Goal: Find specific page/section: Find specific page/section

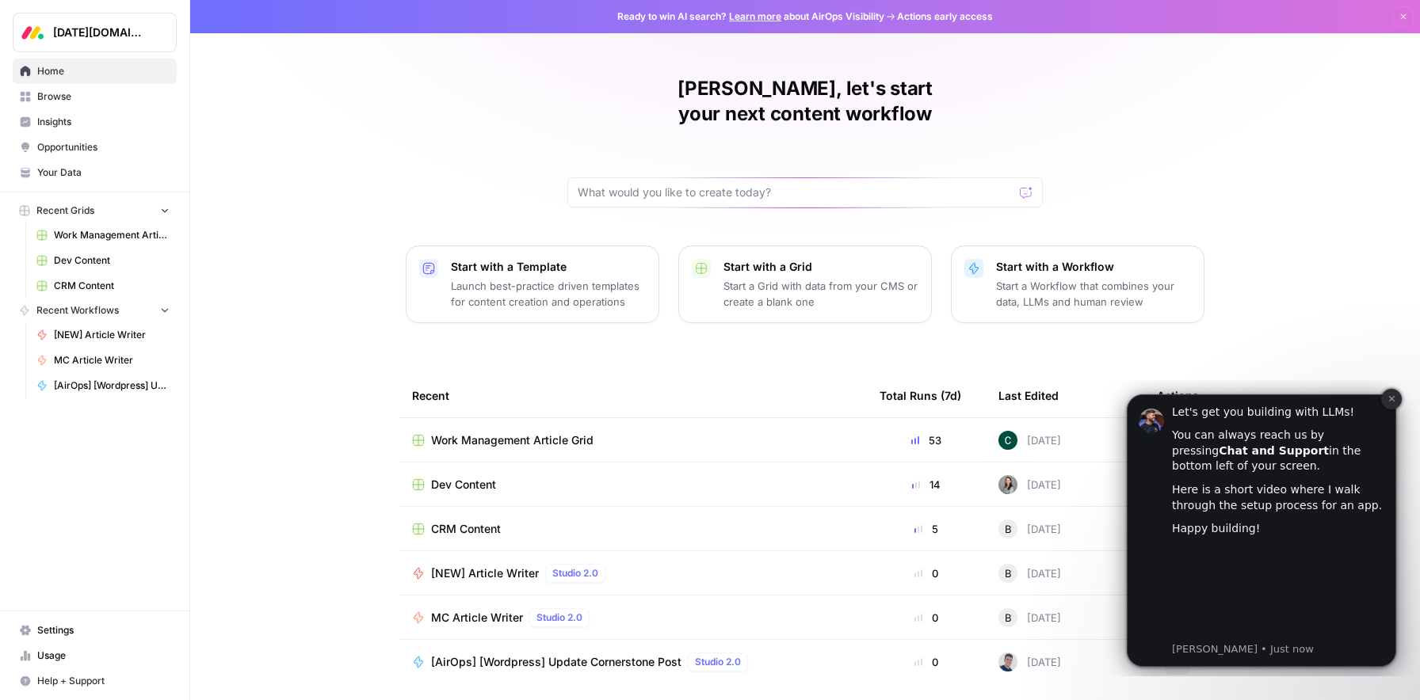
click at [1390, 400] on icon "Dismiss notification" at bounding box center [1391, 399] width 6 height 6
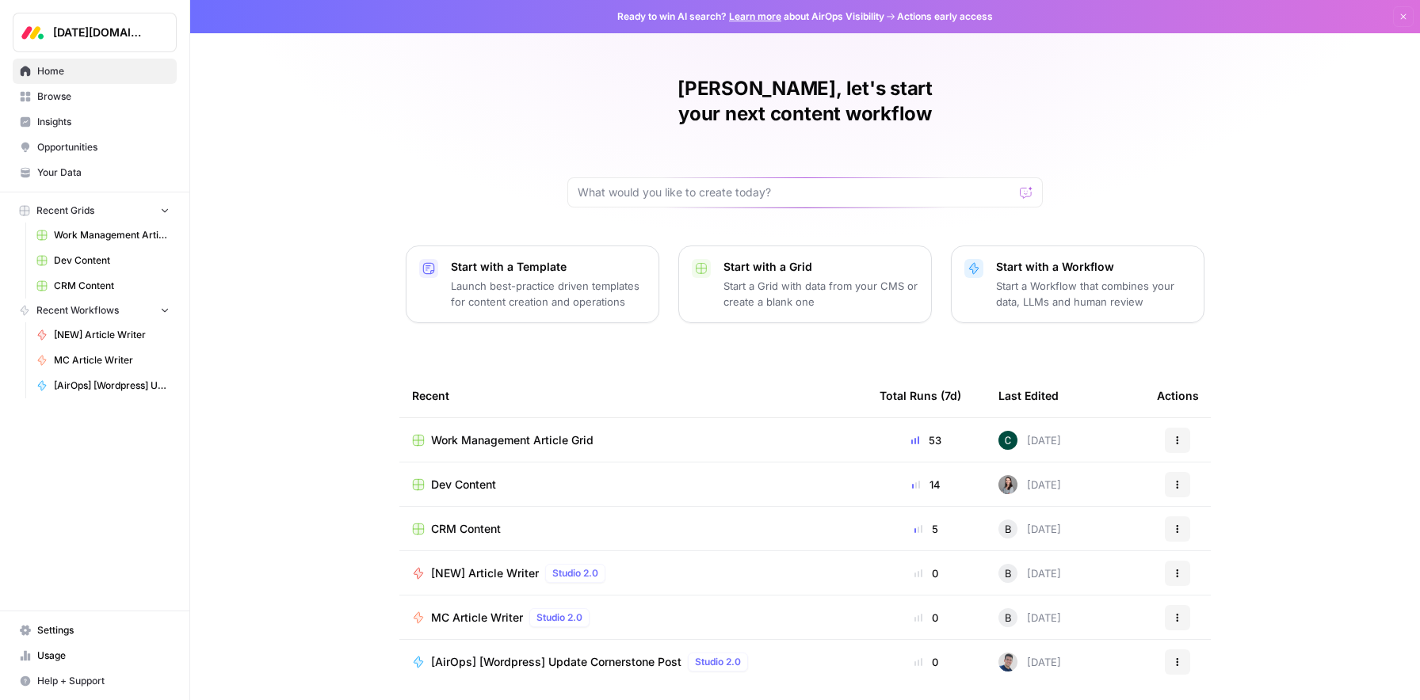
click at [1191, 428] on div "Actions" at bounding box center [1177, 440] width 41 height 25
click at [1179, 436] on icon "button" at bounding box center [1177, 441] width 10 height 10
click at [561, 433] on span "Work Management Article Grid" at bounding box center [512, 441] width 162 height 16
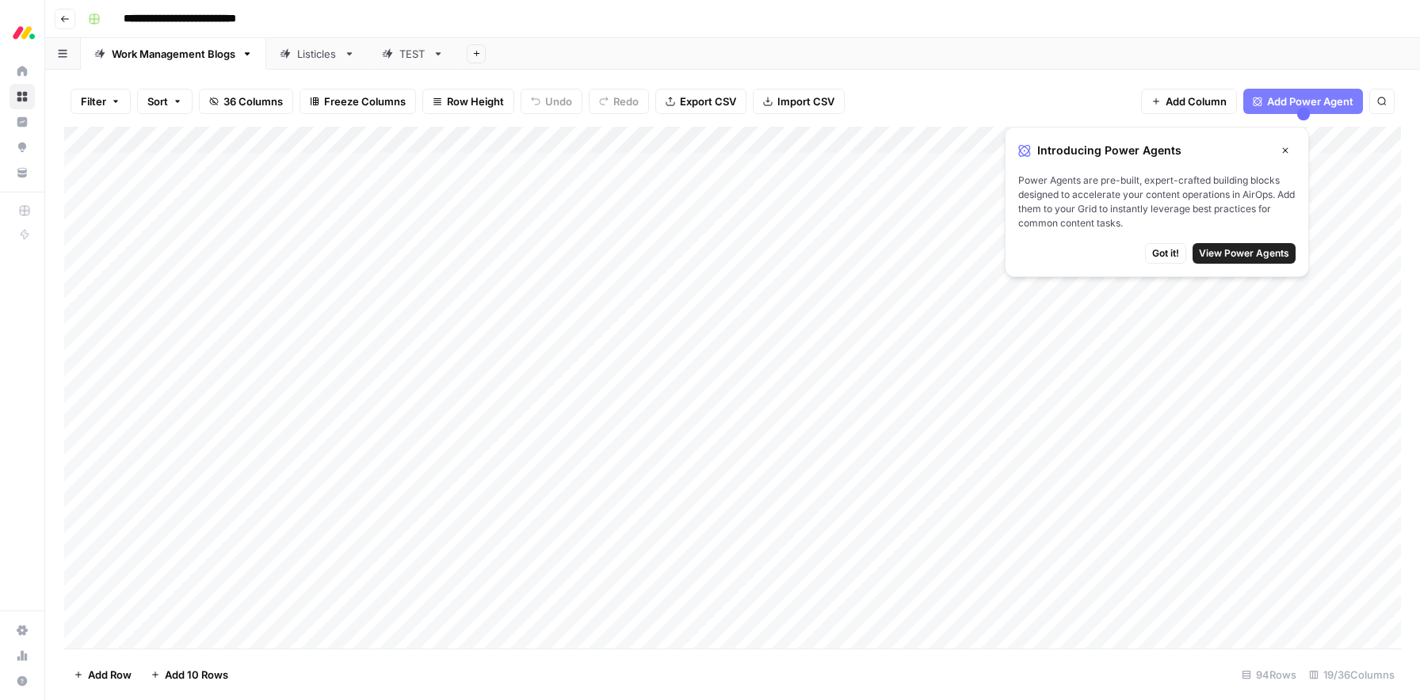
click at [1169, 256] on span "Got it!" at bounding box center [1165, 253] width 27 height 14
